Goal: Information Seeking & Learning: Learn about a topic

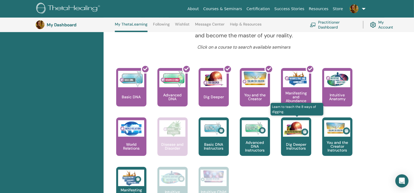
scroll to position [206, 0]
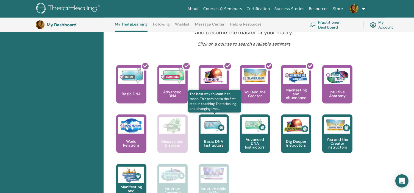
click at [212, 140] on p "Basic DNA Instructors" at bounding box center [213, 143] width 30 height 8
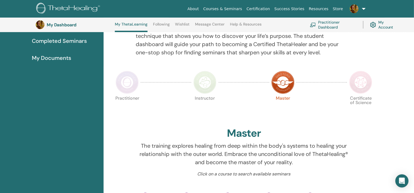
scroll to position [69, 0]
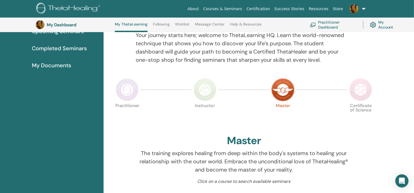
click at [364, 97] on img at bounding box center [360, 89] width 23 height 23
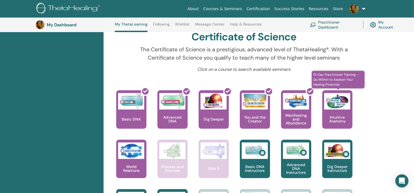
scroll to position [179, 0]
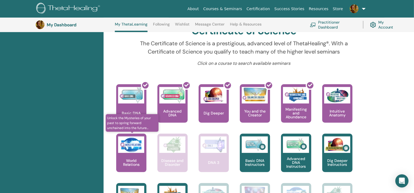
click at [137, 148] on img at bounding box center [131, 144] width 26 height 16
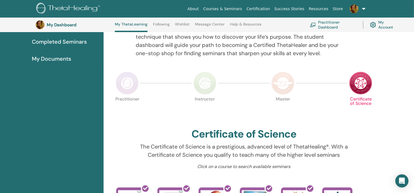
scroll to position [42, 0]
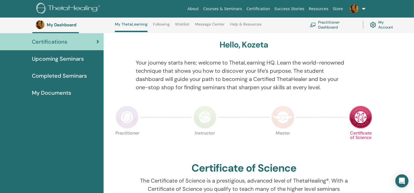
click at [126, 117] on img at bounding box center [127, 117] width 23 height 23
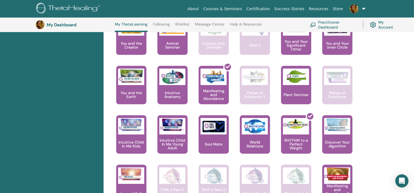
scroll to position [344, 0]
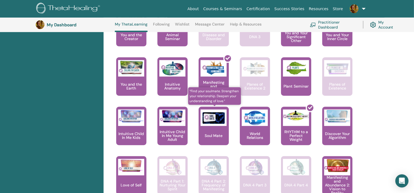
click at [216, 134] on p "Soul Mate" at bounding box center [213, 136] width 22 height 4
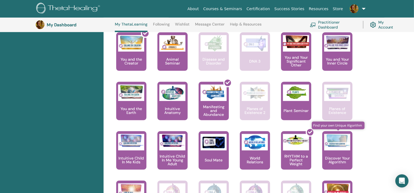
scroll to position [316, 0]
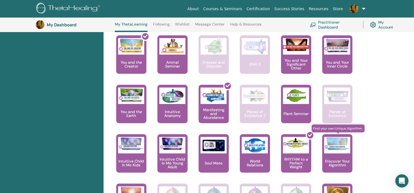
click at [339, 149] on img at bounding box center [337, 143] width 26 height 13
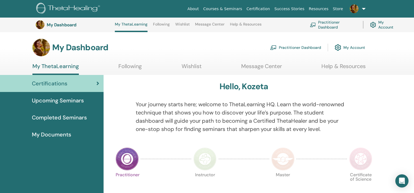
scroll to position [316, 0]
